Goal: Task Accomplishment & Management: Complete application form

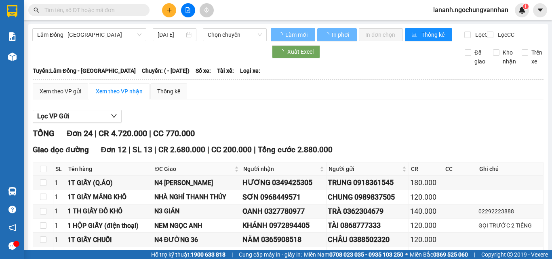
type input "03/02/2024"
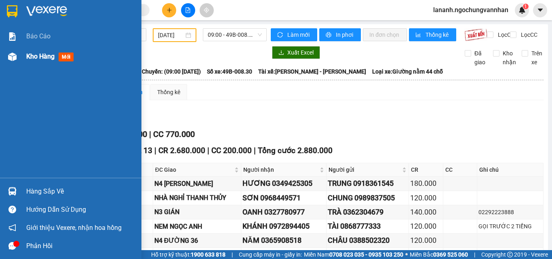
click at [44, 56] on span "Kho hàng" at bounding box center [40, 56] width 28 height 8
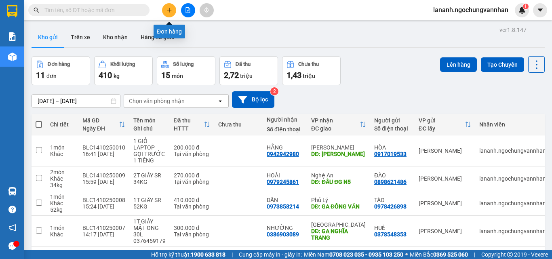
click at [169, 10] on icon "plus" at bounding box center [169, 10] width 6 height 6
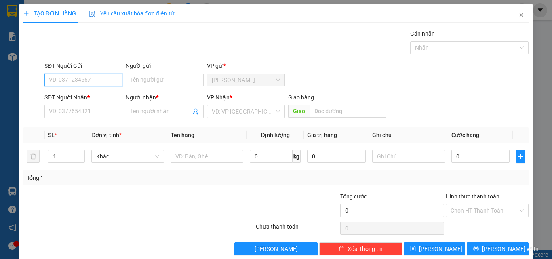
click at [82, 79] on input "SĐT Người Gửi" at bounding box center [83, 79] width 78 height 13
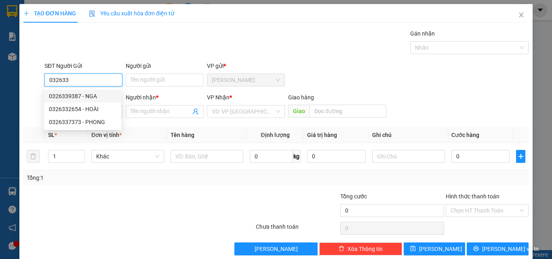
click at [83, 97] on div "0326339387 - NGA" at bounding box center [82, 96] width 67 height 9
type input "0326339387"
type input "NGA"
type input "0372553827"
type input "ĐẠT"
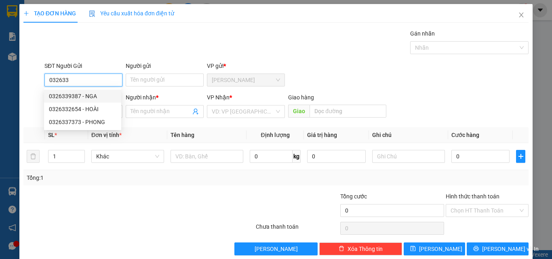
type input "CẨM XUYÊN"
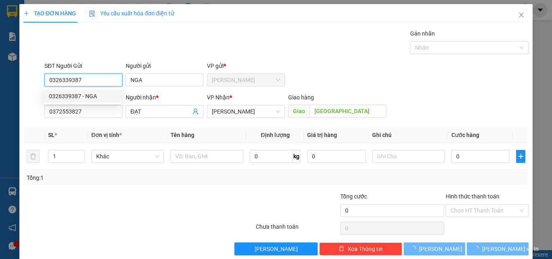
type input "240.000"
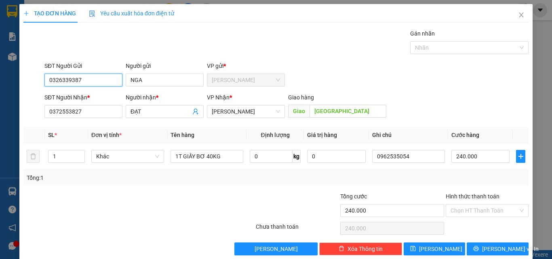
type input "0326339387"
click at [174, 205] on div at bounding box center [212, 206] width 84 height 28
drag, startPoint x: 59, startPoint y: 155, endPoint x: 12, endPoint y: 155, distance: 47.6
click at [15, 155] on div "TẠO ĐƠN HÀNG Yêu cầu xuất hóa đơn điện tử Transit Pickup Surcharge Ids Transit …" at bounding box center [276, 129] width 552 height 259
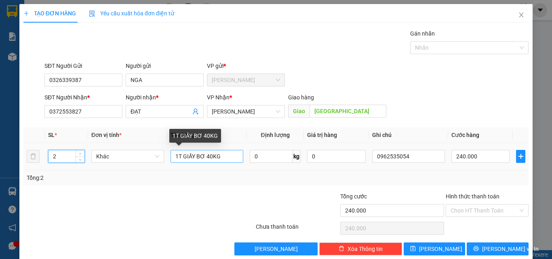
type input "2"
drag, startPoint x: 220, startPoint y: 153, endPoint x: 105, endPoint y: 157, distance: 115.5
click at [104, 157] on tr "2 Khác 1T GIẤY BƠ 40KG 0 kg 0 0962535054 240.000" at bounding box center [275, 156] width 505 height 27
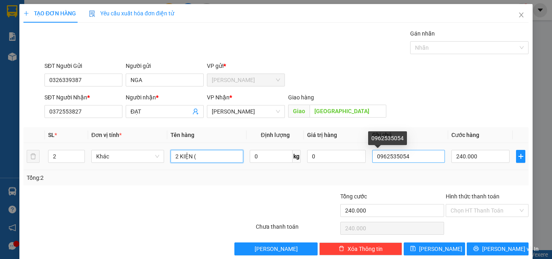
type input "2 KIỆN ("
click at [406, 159] on input "0962535054" at bounding box center [408, 156] width 73 height 13
drag, startPoint x: 406, startPoint y: 159, endPoint x: 380, endPoint y: 158, distance: 26.3
click at [380, 158] on input "0962535054" at bounding box center [408, 156] width 73 height 13
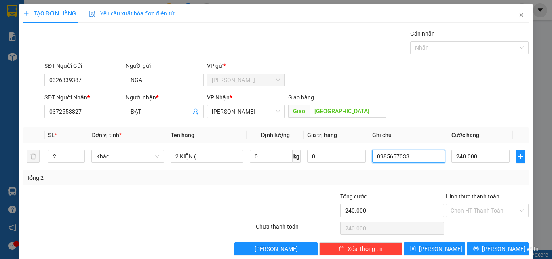
type input "0985657033"
click at [343, 182] on div "Tổng: 2" at bounding box center [275, 177] width 505 height 15
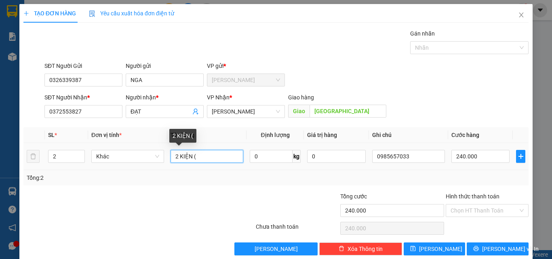
click at [202, 159] on input "2 KIỆN (" at bounding box center [206, 156] width 73 height 13
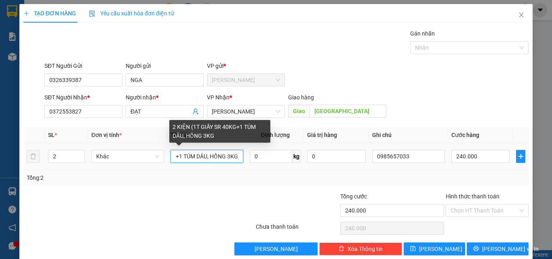
scroll to position [0, 65]
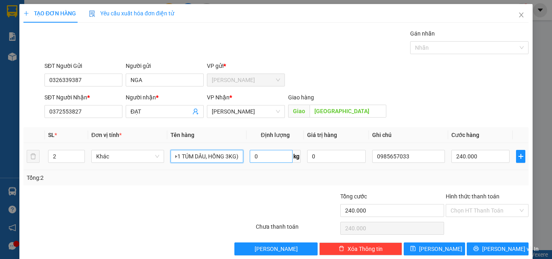
type input "2 KIỆN (1T GIẤY SR 40KG+1 TÚM DÂU, HỒNG 3KG)"
click at [271, 151] on input "0" at bounding box center [271, 156] width 43 height 13
type input "45"
click at [488, 161] on input "240.000" at bounding box center [480, 156] width 58 height 13
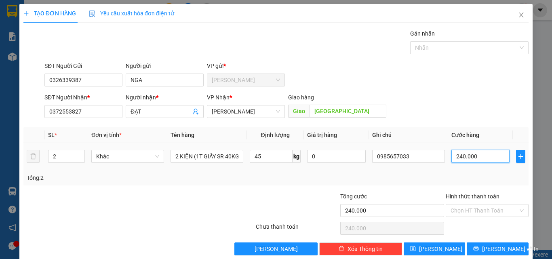
type input "4"
type input "43"
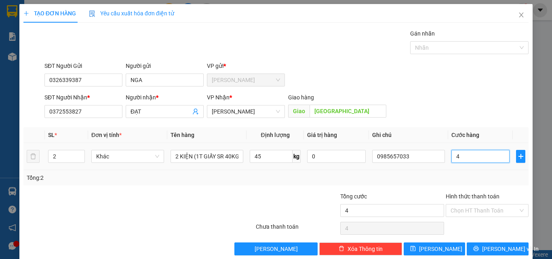
type input "43"
type input "430"
type input "4.300"
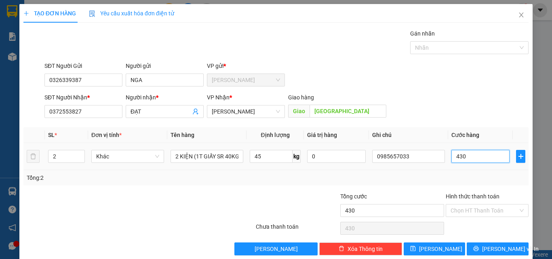
type input "4.300"
type input "43.000"
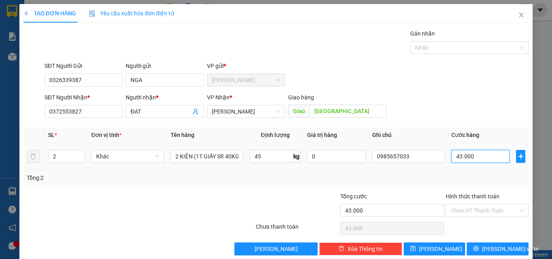
type input "430.000"
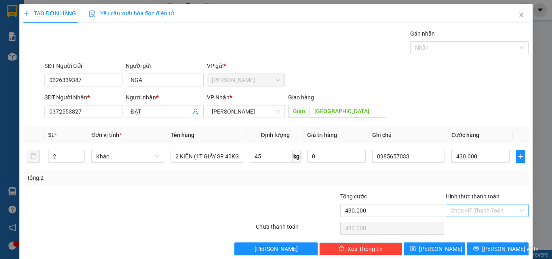
click at [462, 209] on input "Hình thức thanh toán" at bounding box center [483, 210] width 67 height 12
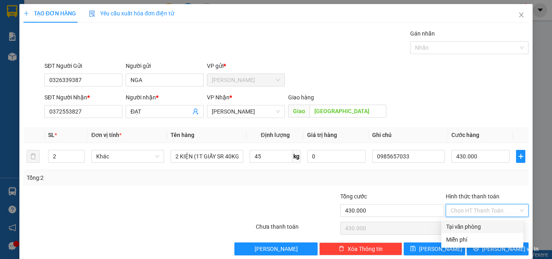
click at [468, 220] on div "Tại văn phòng" at bounding box center [482, 226] width 82 height 13
type input "0"
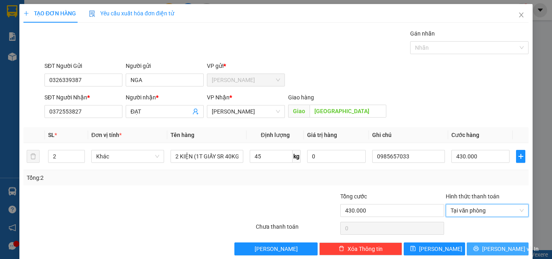
click at [484, 244] on button "[PERSON_NAME] và In" at bounding box center [497, 248] width 62 height 13
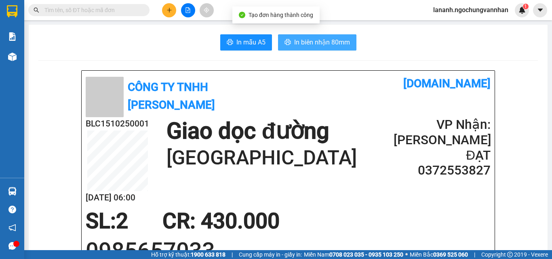
click at [344, 44] on span "In biên nhận 80mm" at bounding box center [322, 42] width 56 height 10
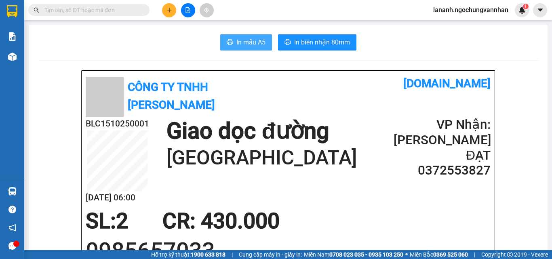
click at [237, 45] on span "In mẫu A5" at bounding box center [250, 42] width 29 height 10
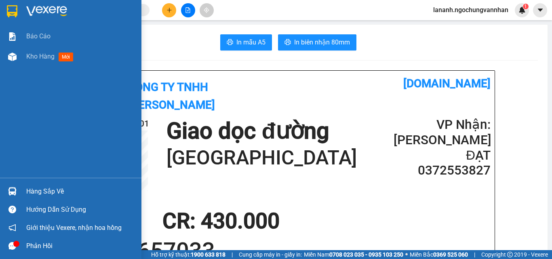
click at [27, 59] on span "Kho hàng" at bounding box center [40, 56] width 28 height 8
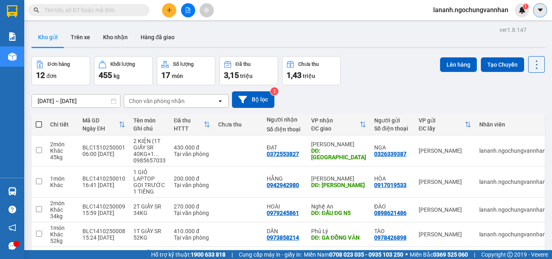
click at [539, 13] on icon "caret-down" at bounding box center [539, 9] width 7 height 7
click at [483, 9] on span "lananh.ngochungvannhan" at bounding box center [470, 10] width 88 height 10
click at [456, 28] on span "Đăng xuất" at bounding box center [473, 25] width 71 height 9
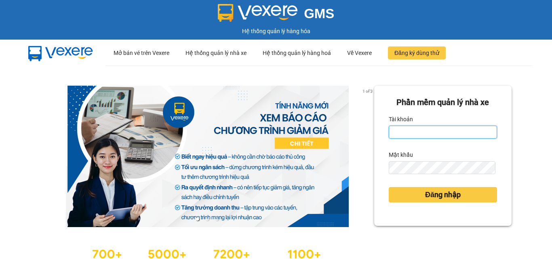
click at [405, 132] on input "Tài khoản" at bounding box center [442, 132] width 108 height 13
type input "tram.ngochungvannhan"
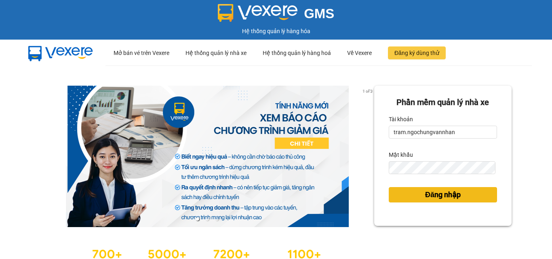
click at [443, 199] on span "Đăng nhập" at bounding box center [443, 194] width 36 height 11
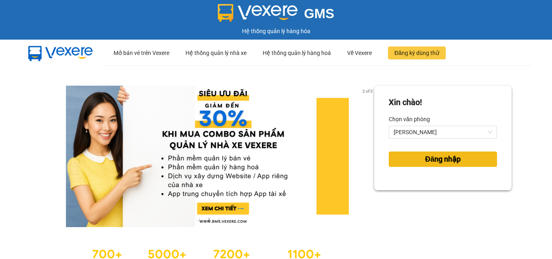
click at [450, 165] on button "Đăng nhập" at bounding box center [442, 158] width 108 height 15
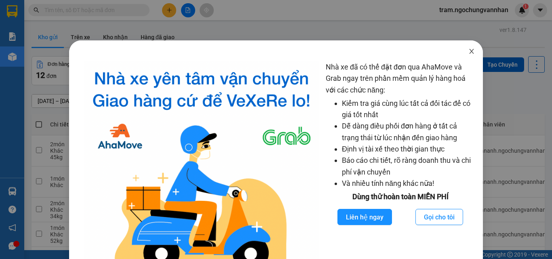
click at [464, 56] on span "Close" at bounding box center [471, 51] width 23 height 23
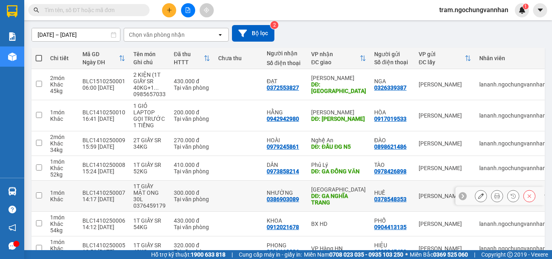
scroll to position [187, 0]
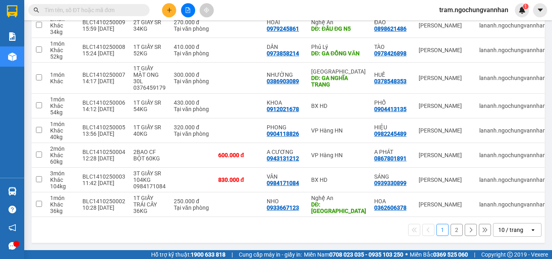
click at [516, 233] on div "10 / trang" at bounding box center [511, 229] width 36 height 13
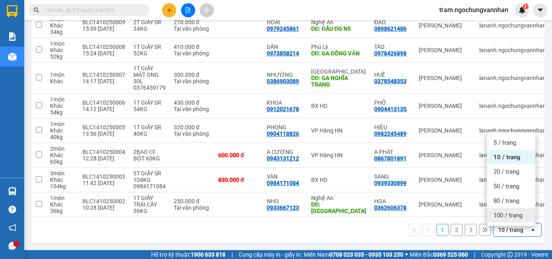
click at [502, 214] on span "100 / trang" at bounding box center [507, 215] width 29 height 8
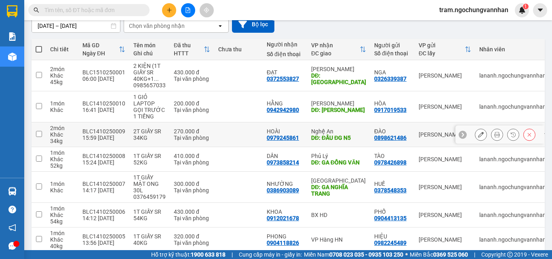
scroll to position [0, 0]
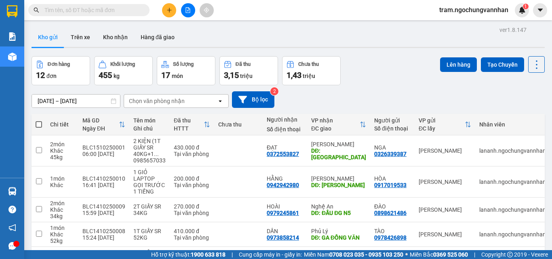
click at [73, 101] on input "[DATE] – [DATE]" at bounding box center [76, 100] width 88 height 13
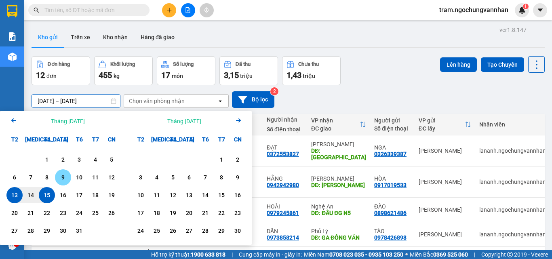
click at [66, 179] on div "9" at bounding box center [62, 177] width 11 height 10
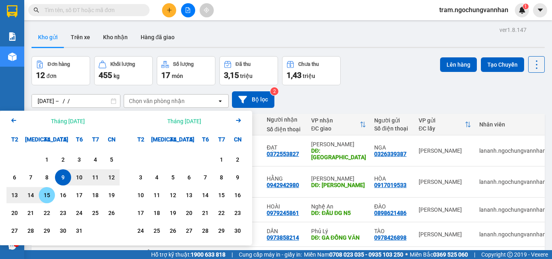
click at [43, 192] on div "15" at bounding box center [46, 195] width 11 height 10
type input "[DATE] – [DATE]"
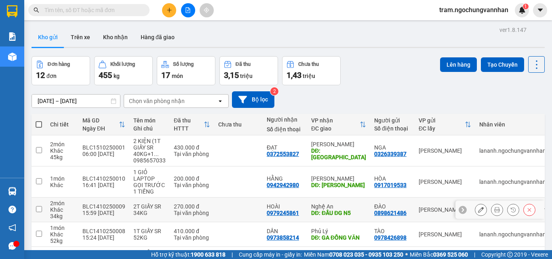
scroll to position [237, 0]
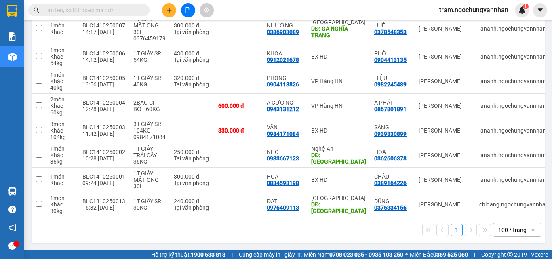
click at [498, 231] on div "100 / trang" at bounding box center [512, 230] width 28 height 8
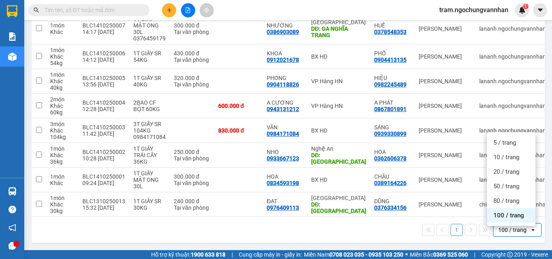
click at [501, 211] on span "100 / trang" at bounding box center [508, 215] width 31 height 8
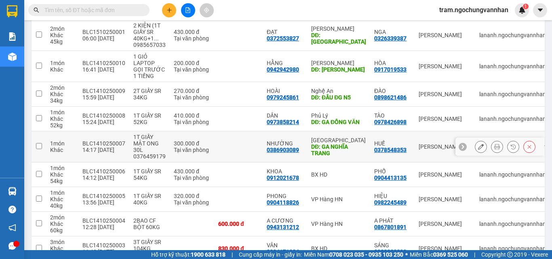
scroll to position [0, 0]
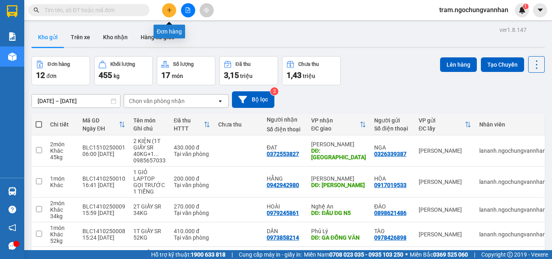
click at [166, 13] on icon "plus" at bounding box center [169, 10] width 6 height 6
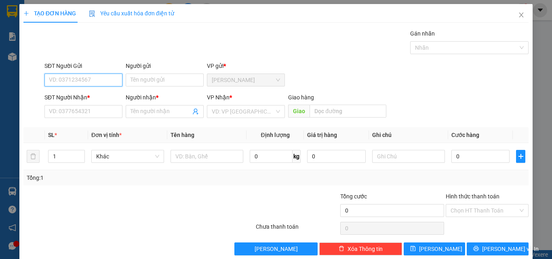
click at [86, 77] on input "SĐT Người Gửi" at bounding box center [83, 79] width 78 height 13
click at [56, 76] on input "SĐT Người Gửi" at bounding box center [83, 79] width 78 height 13
type input "0948658778"
click at [87, 94] on div "0948658778 - KHIẾT" at bounding box center [82, 96] width 67 height 9
type input "KHIẾT"
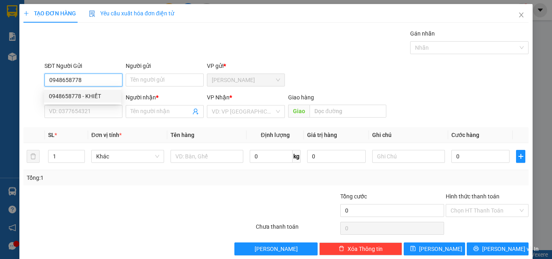
type input "0983299258"
type input "HIỀN"
type input "400.000"
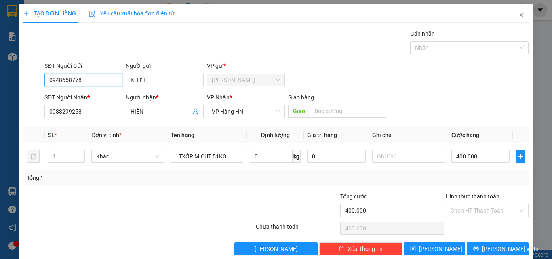
type input "0948658778"
click at [124, 208] on div at bounding box center [97, 206] width 148 height 28
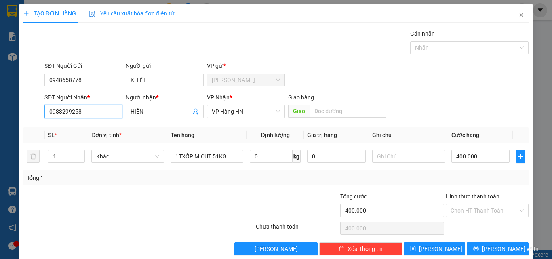
drag, startPoint x: 90, startPoint y: 111, endPoint x: 6, endPoint y: 108, distance: 84.9
click at [6, 108] on div "TẠO ĐƠN HÀNG Yêu cầu xuất hóa đơn điện tử Transit Pickup Surcharge Ids Transit …" at bounding box center [276, 129] width 552 height 259
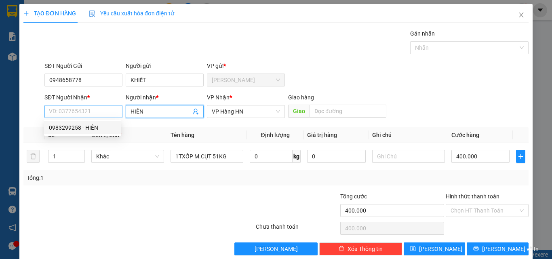
drag, startPoint x: 153, startPoint y: 112, endPoint x: 84, endPoint y: 110, distance: 68.3
click at [84, 110] on div "SĐT Người Nhận * VD: 0377654321 Người nhận * HIỀN VP Nhận * VP Hàng HN Giao hàn…" at bounding box center [286, 107] width 487 height 28
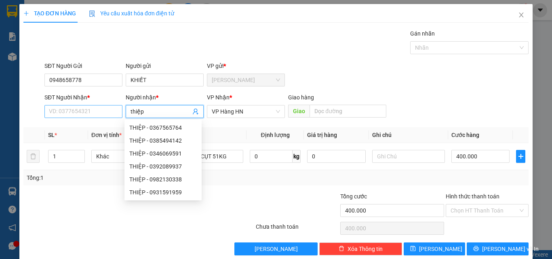
type input "thiệp"
click at [88, 107] on input "SĐT Người Nhận *" at bounding box center [83, 111] width 78 height 13
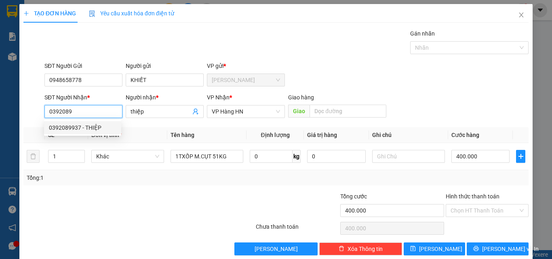
click at [83, 128] on div "0392089937 - THIỆP" at bounding box center [82, 127] width 67 height 9
type input "0392089937"
type input "THIỆP"
type input "BX MỚI [GEOGRAPHIC_DATA]"
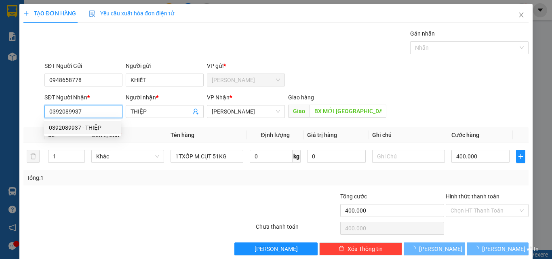
type input "450.000"
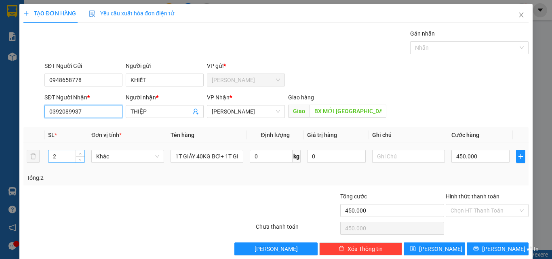
type input "0392089937"
drag, startPoint x: 61, startPoint y: 152, endPoint x: 25, endPoint y: 148, distance: 35.7
click at [25, 148] on tr "2 Khác 1T GIẤY 40KG BƠ+ 1T GIẤY THỰC PHẨM 0 kg 0 450.000" at bounding box center [275, 156] width 505 height 27
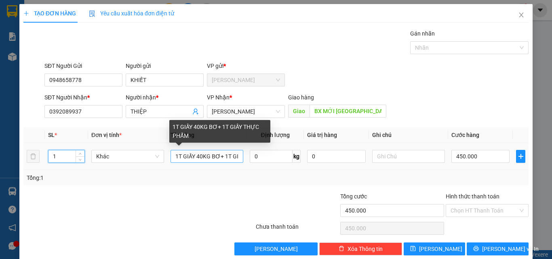
type input "1"
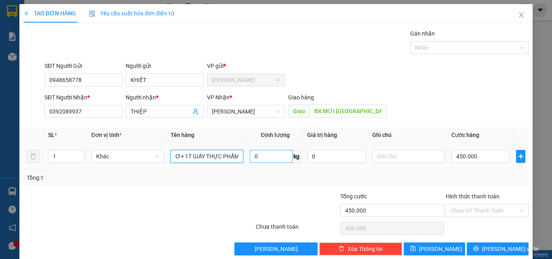
drag, startPoint x: 173, startPoint y: 157, endPoint x: 269, endPoint y: 159, distance: 95.7
click at [269, 159] on tr "1 Khác 1T GIẤY 40KG BƠ+ 1T GIẤY THỰC PHẨM 0 kg 0 450.000" at bounding box center [275, 156] width 505 height 27
type input "1T GIẤY MÍT 55KG"
click at [270, 157] on input "0" at bounding box center [271, 156] width 43 height 13
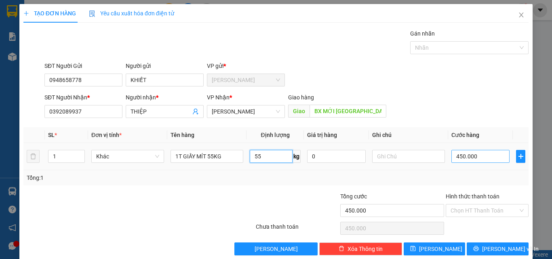
type input "55"
click at [478, 153] on input "450.000" at bounding box center [480, 156] width 58 height 13
type input "3"
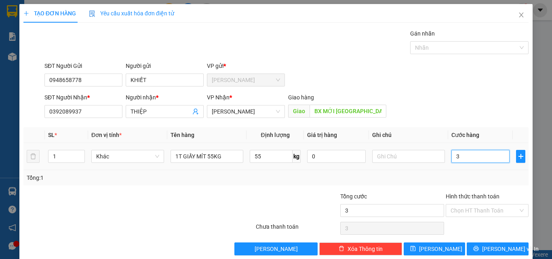
type input "38"
type input "380"
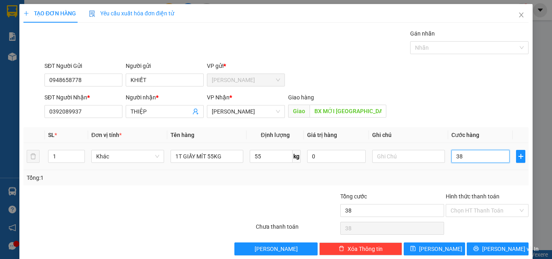
type input "380"
type input "3.800"
type input "38.000"
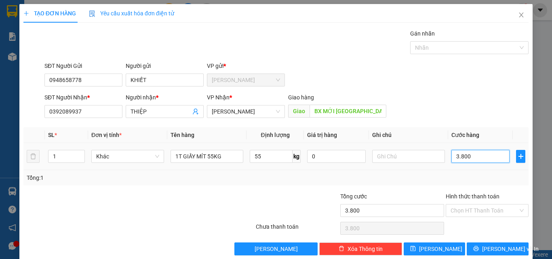
type input "38.000"
type input "380.000"
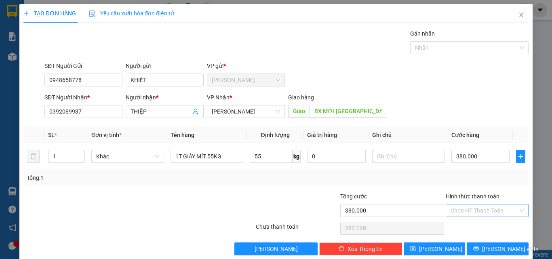
click at [473, 211] on input "Hình thức thanh toán" at bounding box center [483, 210] width 67 height 12
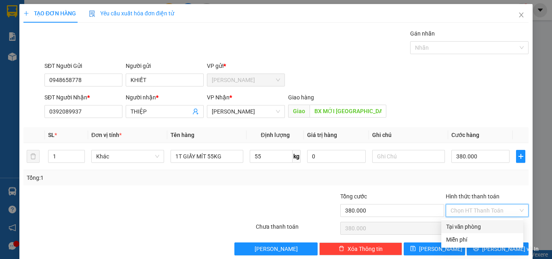
click at [473, 222] on div "Tại văn phòng" at bounding box center [482, 226] width 82 height 13
type input "0"
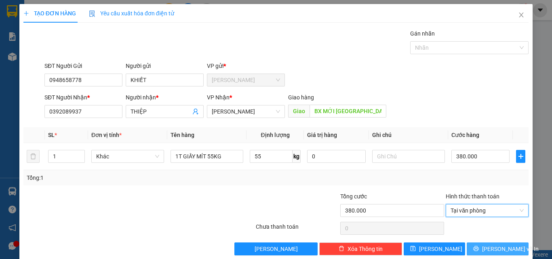
click at [485, 245] on span "[PERSON_NAME] và In" at bounding box center [510, 248] width 57 height 9
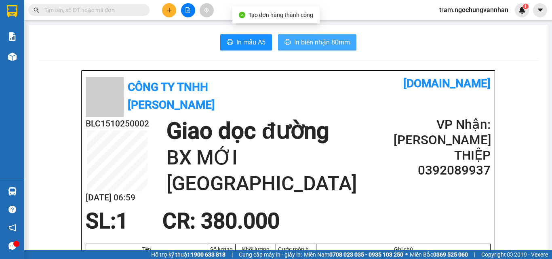
click at [342, 43] on span "In biên nhận 80mm" at bounding box center [322, 42] width 56 height 10
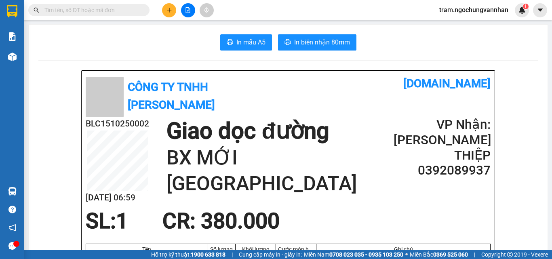
click at [229, 42] on icon "printer" at bounding box center [230, 42] width 6 height 6
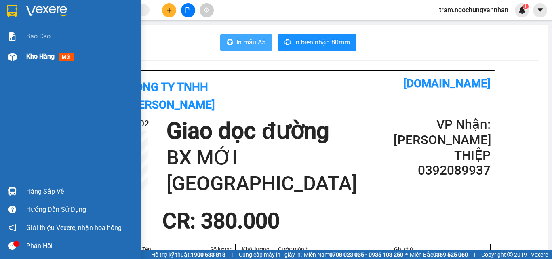
click at [46, 57] on span "Kho hàng" at bounding box center [40, 56] width 28 height 8
